Goal: Check status

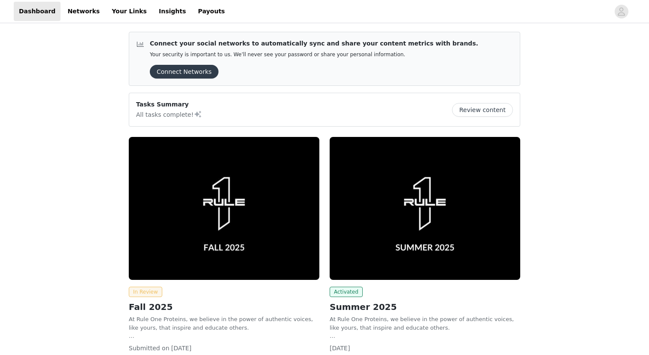
click at [140, 297] on span "In Review" at bounding box center [145, 292] width 33 height 10
click at [143, 286] on div "In Review Fall 2025 At Rule One Proteins, we believe in the power of authentic …" at bounding box center [224, 255] width 191 height 237
click at [149, 264] on img at bounding box center [224, 208] width 191 height 143
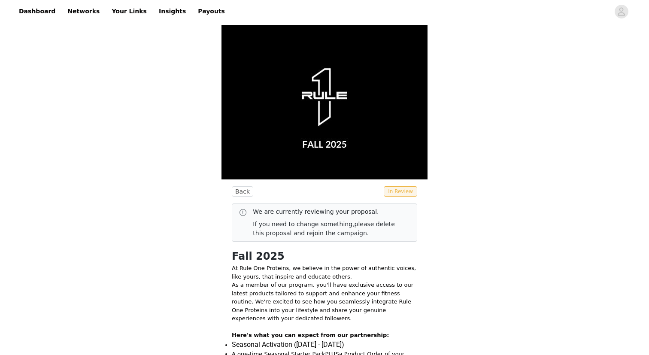
drag, startPoint x: 302, startPoint y: 209, endPoint x: 381, endPoint y: 211, distance: 79.0
click at [381, 211] on p "We are currently reviewing your proposal." at bounding box center [328, 211] width 150 height 9
drag, startPoint x: 371, startPoint y: 212, endPoint x: 300, endPoint y: 215, distance: 71.3
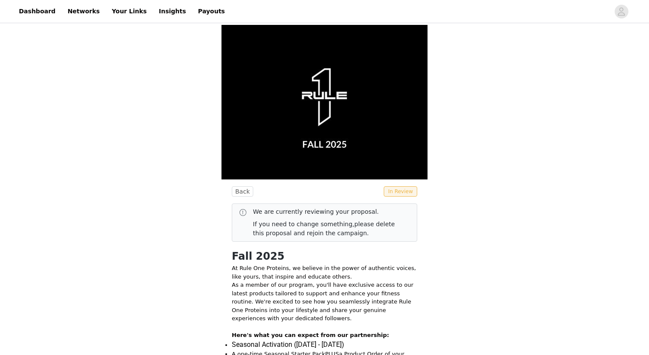
click at [300, 215] on p "We are currently reviewing your proposal." at bounding box center [328, 211] width 150 height 9
copy p "reviewing your proposal."
